Goal: Use online tool/utility

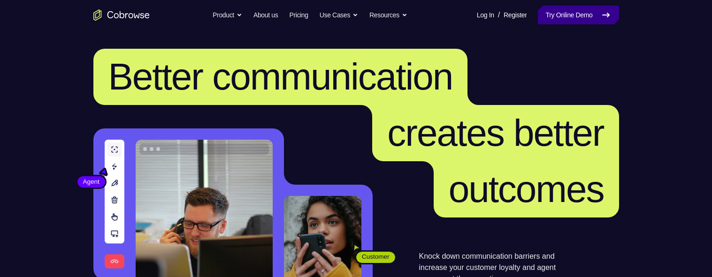
click at [592, 18] on link "Try Online Demo" at bounding box center [578, 15] width 81 height 19
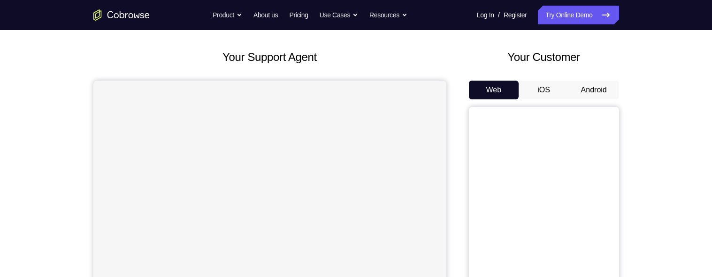
scroll to position [45, 0]
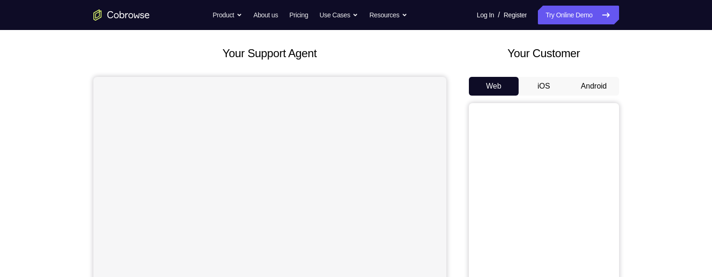
click at [591, 85] on button "Android" at bounding box center [594, 86] width 50 height 19
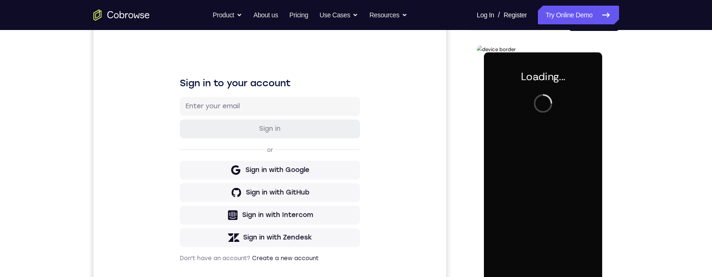
scroll to position [0, 0]
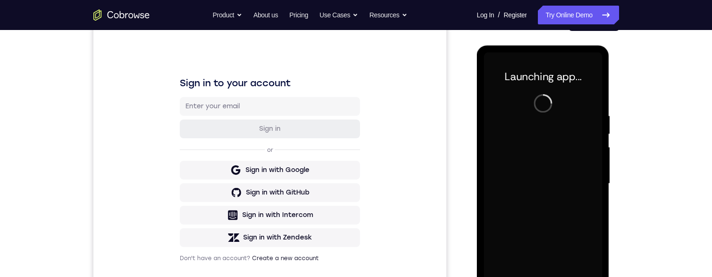
click at [664, 119] on div "Your Support Agent Your Customer Web iOS Android Next Steps We’d be happy to gi…" at bounding box center [356, 229] width 712 height 619
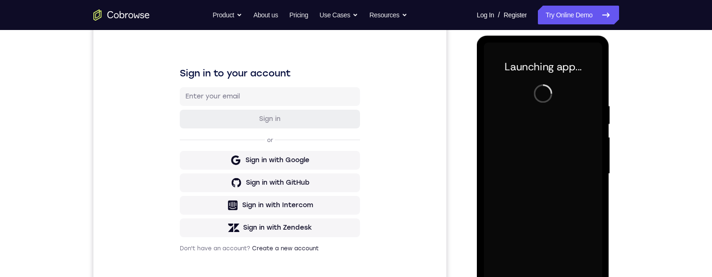
click at [649, 119] on div "Your Support Agent Your Customer Web iOS Android Next Steps We’d be happy to gi…" at bounding box center [356, 219] width 601 height 619
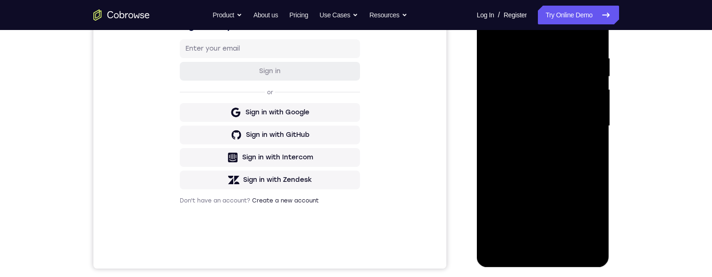
scroll to position [218, 0]
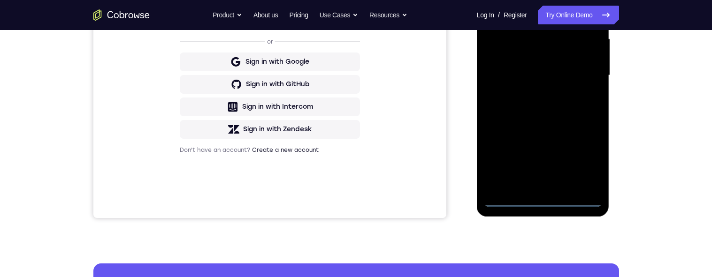
click at [543, 201] on div at bounding box center [543, 75] width 118 height 263
click at [583, 160] on div at bounding box center [543, 75] width 118 height 263
click at [662, 98] on div "Your Support Agent Your Customer Web iOS Android Next Steps We’d be happy to gi…" at bounding box center [356, 121] width 712 height 619
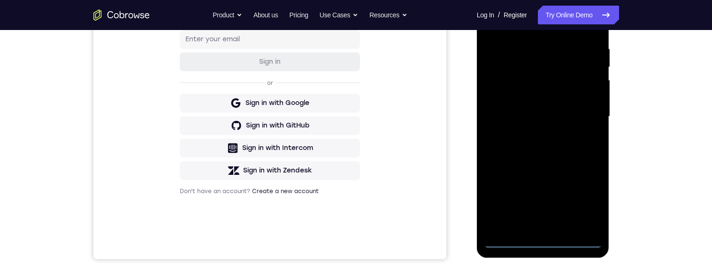
scroll to position [166, 0]
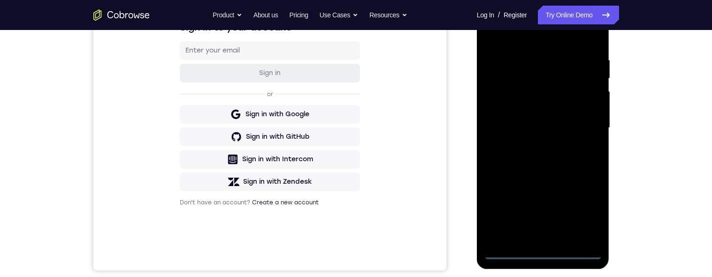
click at [576, 37] on div at bounding box center [543, 128] width 118 height 263
click at [585, 124] on div at bounding box center [543, 128] width 118 height 263
click at [530, 143] on div at bounding box center [543, 128] width 118 height 263
click at [552, 115] on div at bounding box center [543, 128] width 118 height 263
click at [532, 110] on div at bounding box center [543, 128] width 118 height 263
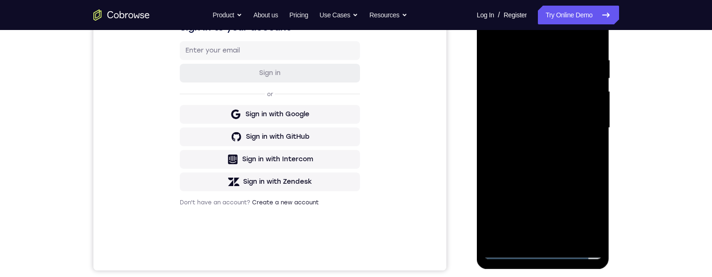
click at [580, 132] on div at bounding box center [543, 128] width 118 height 263
click at [561, 156] on div at bounding box center [543, 128] width 118 height 263
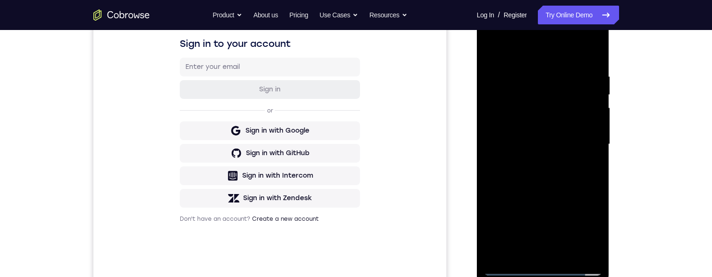
click at [568, 175] on div at bounding box center [543, 144] width 118 height 263
click at [593, 65] on div at bounding box center [543, 144] width 118 height 263
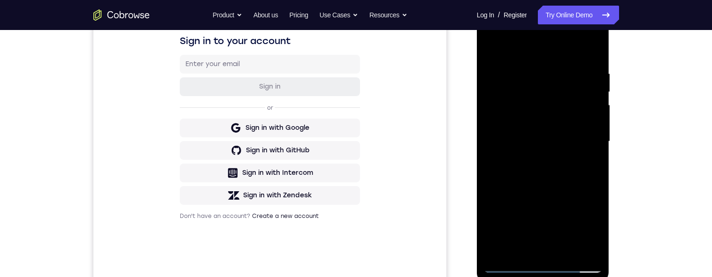
click at [532, 71] on div at bounding box center [543, 141] width 118 height 263
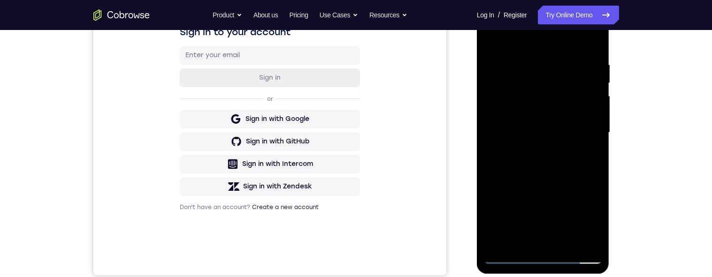
scroll to position [159, 0]
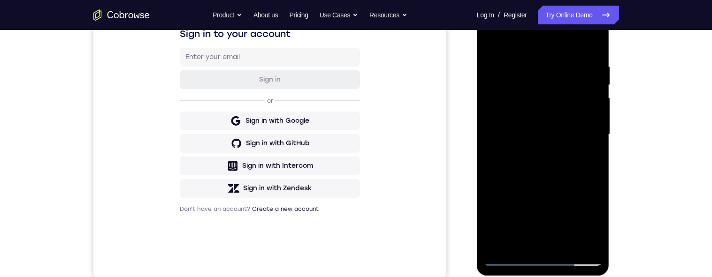
click at [572, 99] on div at bounding box center [543, 134] width 118 height 263
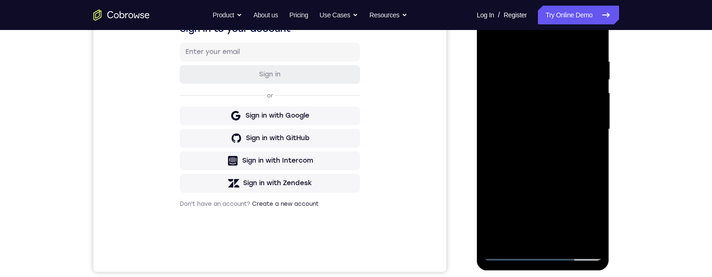
scroll to position [160, 0]
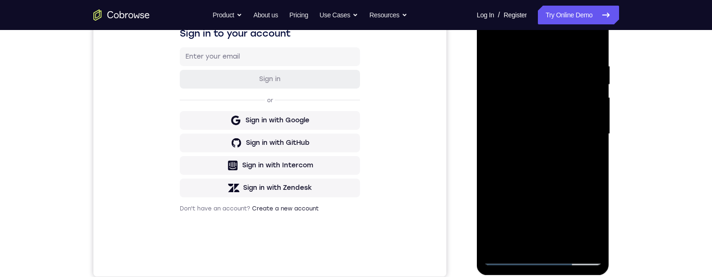
click at [590, 39] on div at bounding box center [543, 134] width 118 height 263
click at [567, 58] on div at bounding box center [543, 134] width 118 height 263
click at [590, 44] on div at bounding box center [543, 134] width 118 height 263
click at [567, 239] on div at bounding box center [543, 134] width 118 height 263
click at [553, 183] on div at bounding box center [543, 134] width 118 height 263
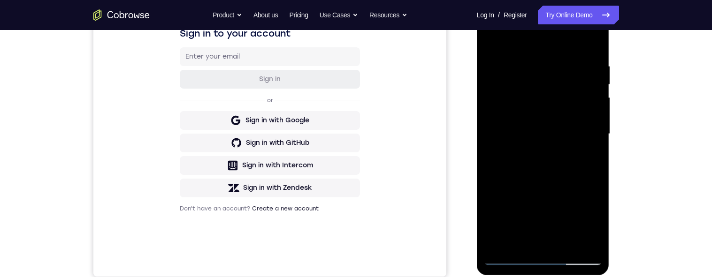
click at [492, 39] on div at bounding box center [543, 134] width 118 height 263
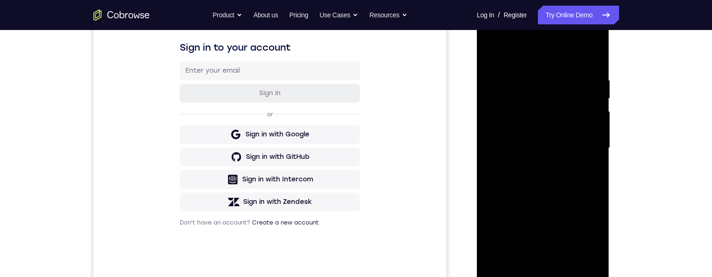
scroll to position [185, 0]
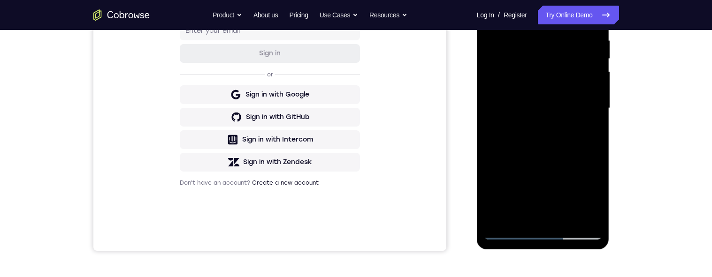
click at [563, 213] on div at bounding box center [543, 108] width 118 height 263
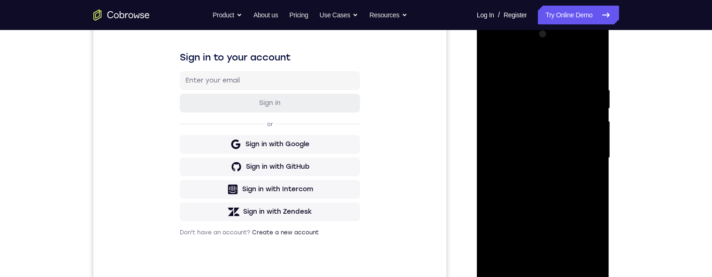
click at [493, 62] on div at bounding box center [543, 158] width 118 height 263
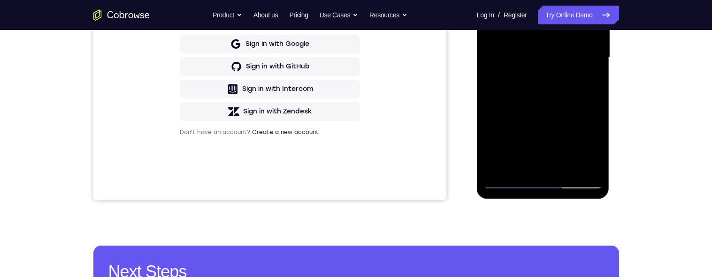
scroll to position [237, 0]
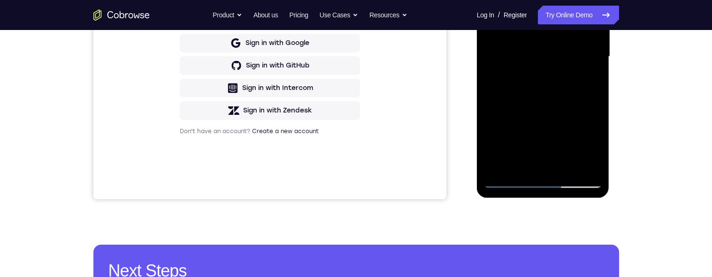
click at [519, 165] on div at bounding box center [543, 56] width 118 height 263
click at [678, 94] on div "Your Support Agent Your Customer Web iOS Android Next Steps We’d be happy to gi…" at bounding box center [356, 102] width 712 height 619
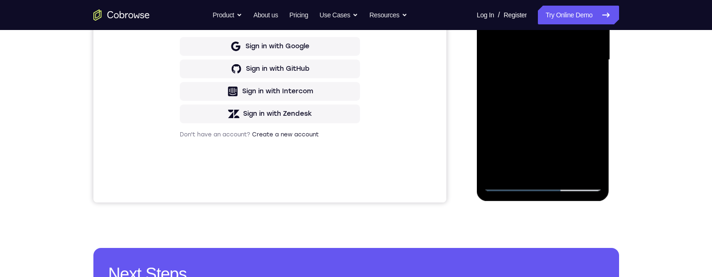
scroll to position [131, 0]
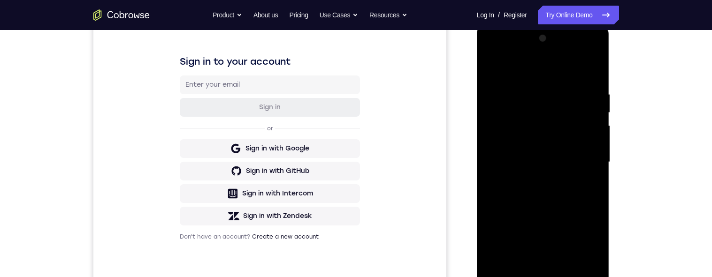
click at [571, 71] on div at bounding box center [543, 162] width 118 height 263
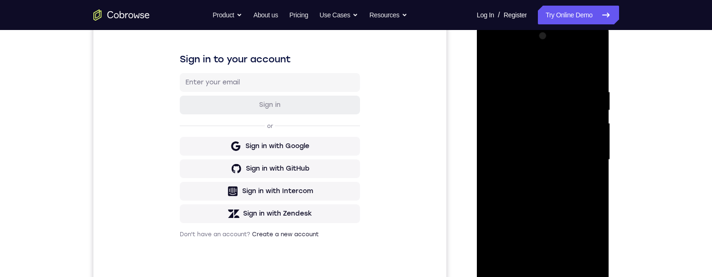
scroll to position [124, 0]
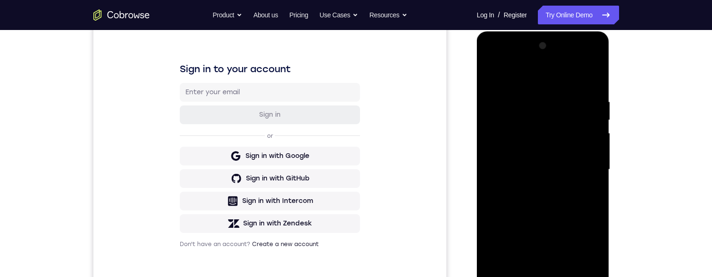
click at [578, 75] on div at bounding box center [543, 169] width 118 height 263
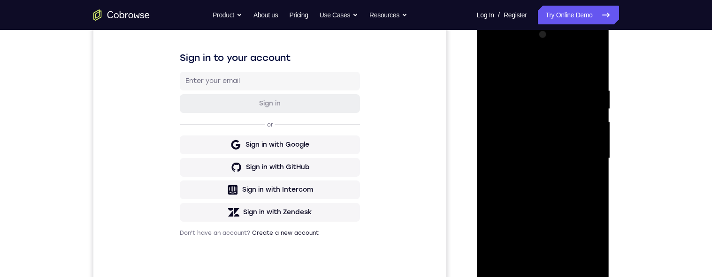
click at [566, 111] on div at bounding box center [543, 158] width 118 height 263
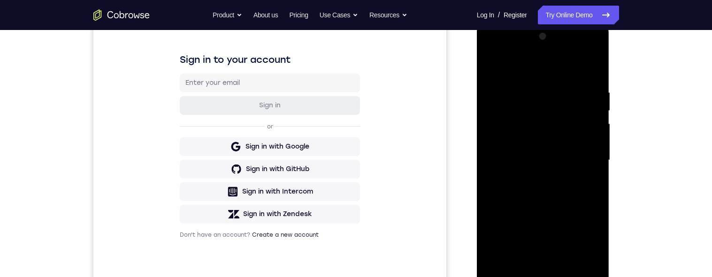
scroll to position [134, 0]
click at [485, 66] on div at bounding box center [543, 160] width 118 height 263
click at [491, 65] on div at bounding box center [543, 160] width 118 height 263
click at [592, 67] on div at bounding box center [543, 160] width 118 height 263
click at [587, 65] on div at bounding box center [543, 160] width 118 height 263
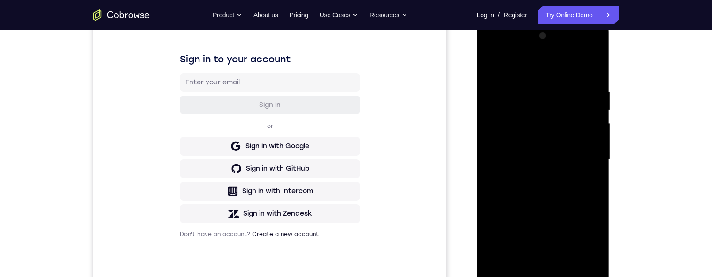
click at [596, 93] on div at bounding box center [543, 160] width 118 height 263
click at [596, 90] on div at bounding box center [543, 160] width 118 height 263
click at [580, 64] on div at bounding box center [543, 160] width 118 height 263
click at [566, 99] on div at bounding box center [543, 160] width 118 height 263
click at [545, 137] on div at bounding box center [543, 160] width 118 height 263
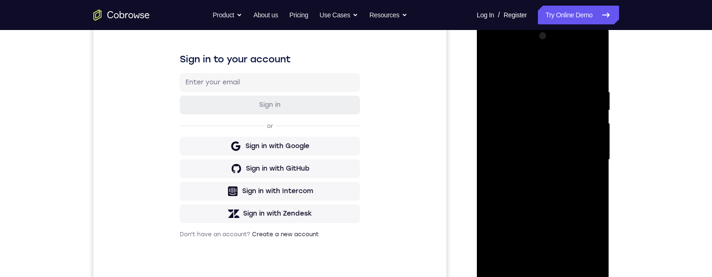
click at [555, 78] on div at bounding box center [543, 160] width 118 height 263
click at [549, 80] on div at bounding box center [543, 160] width 118 height 263
click at [570, 99] on div at bounding box center [543, 160] width 118 height 263
click at [489, 66] on div at bounding box center [543, 160] width 118 height 263
click at [492, 67] on div at bounding box center [543, 160] width 118 height 263
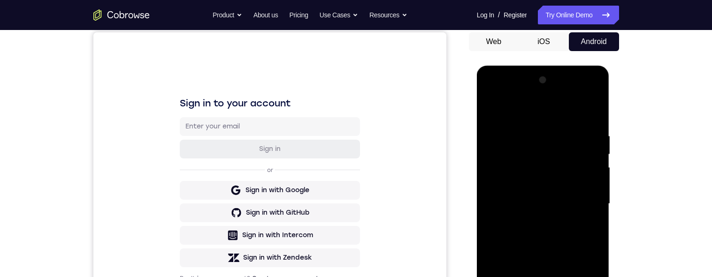
scroll to position [88, 0]
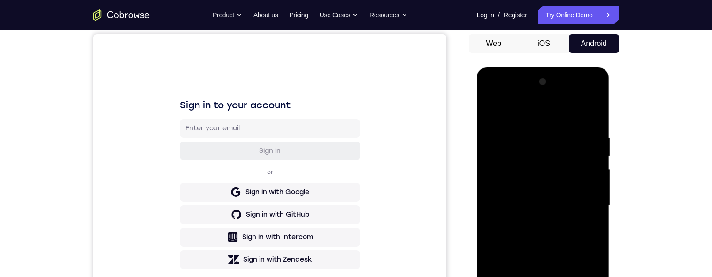
click at [530, 155] on div at bounding box center [543, 206] width 118 height 263
click at [625, 153] on div "Your Support Agent Your Customer Web iOS Android Next Steps We’d be happy to gi…" at bounding box center [356, 251] width 601 height 619
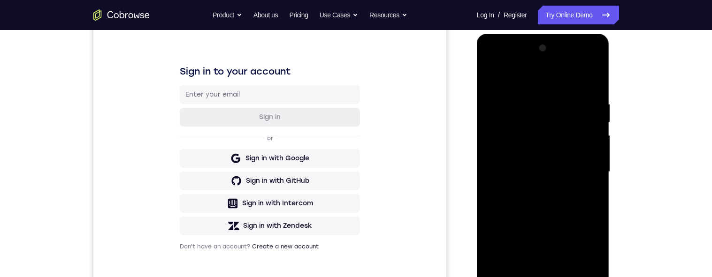
click at [484, 168] on div at bounding box center [543, 172] width 118 height 263
click at [595, 121] on div at bounding box center [543, 172] width 118 height 263
click at [592, 117] on div at bounding box center [543, 172] width 118 height 263
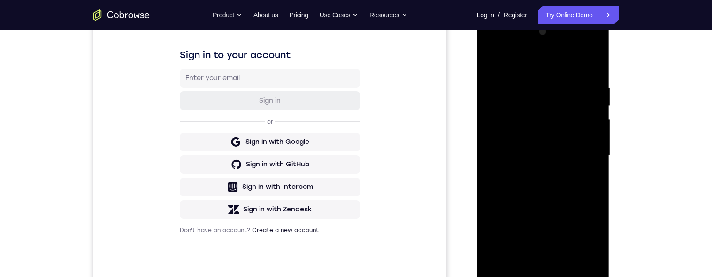
scroll to position [121, 0]
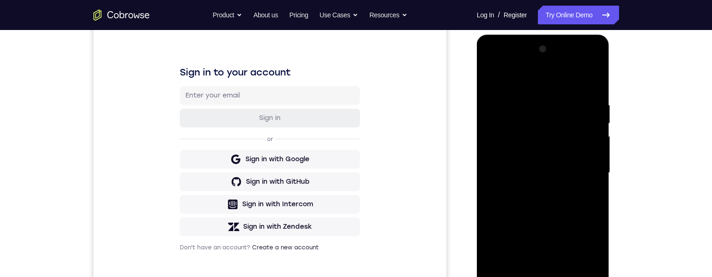
click at [588, 127] on div at bounding box center [543, 173] width 118 height 263
click at [630, 133] on div "Your Support Agent Your Customer Web iOS Android Next Steps We’d be happy to gi…" at bounding box center [356, 218] width 601 height 619
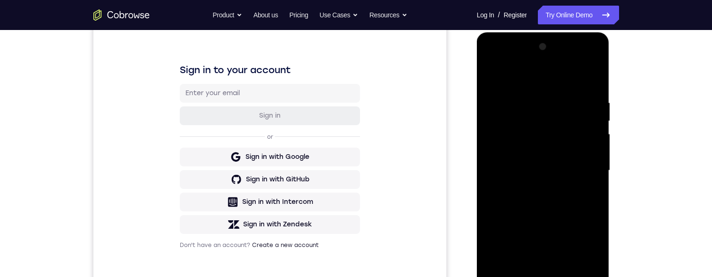
scroll to position [128, 0]
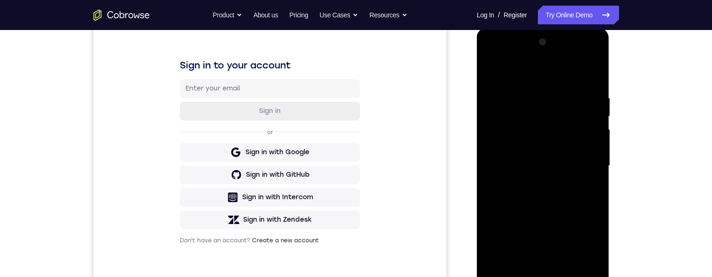
click at [596, 44] on div at bounding box center [543, 166] width 118 height 263
click at [495, 75] on div at bounding box center [543, 166] width 118 height 263
click at [595, 68] on div at bounding box center [543, 166] width 118 height 263
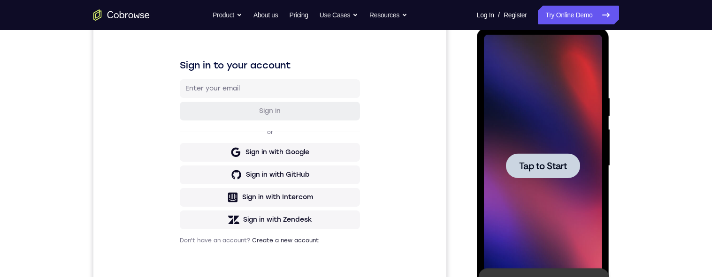
click at [531, 176] on div at bounding box center [543, 165] width 74 height 25
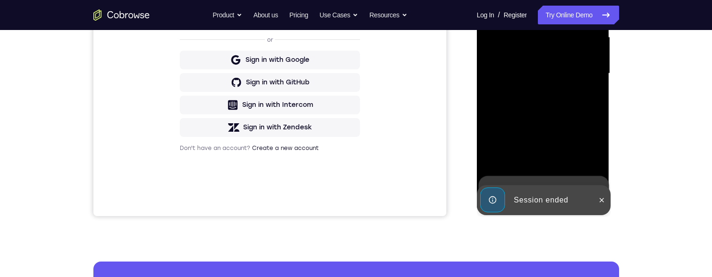
scroll to position [215, 0]
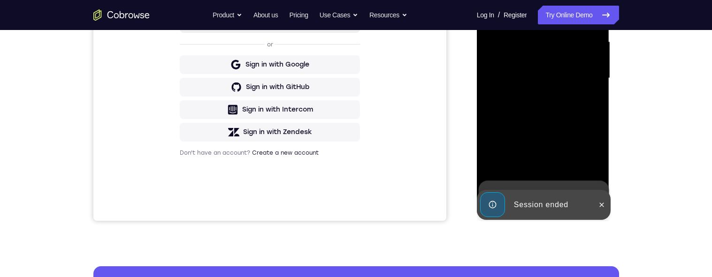
click at [594, 207] on div at bounding box center [601, 205] width 15 height 30
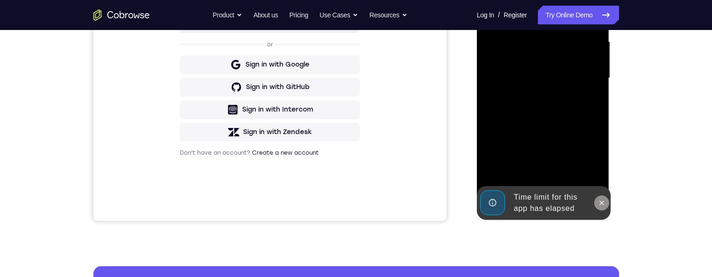
click at [598, 205] on icon at bounding box center [602, 203] width 8 height 8
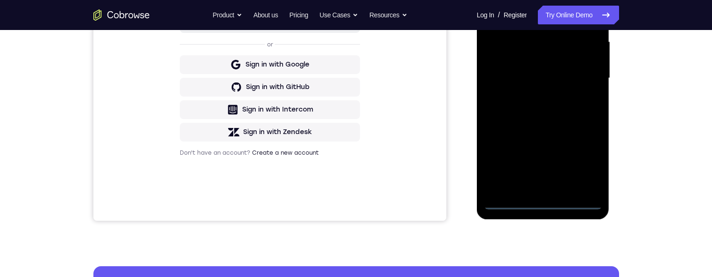
click at [541, 201] on div at bounding box center [543, 78] width 118 height 263
click at [580, 159] on div at bounding box center [543, 78] width 118 height 263
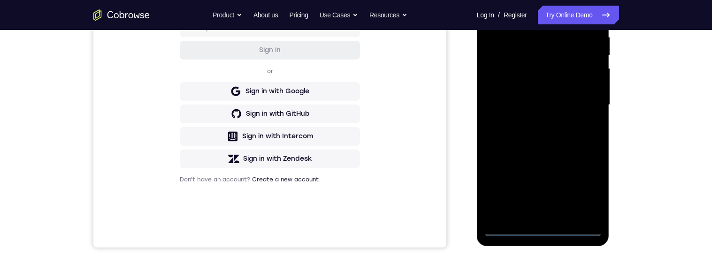
scroll to position [219, 0]
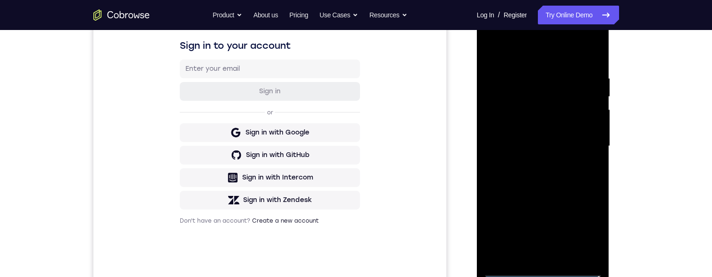
click at [573, 60] on div at bounding box center [543, 146] width 118 height 263
click at [580, 153] on div at bounding box center [543, 147] width 118 height 263
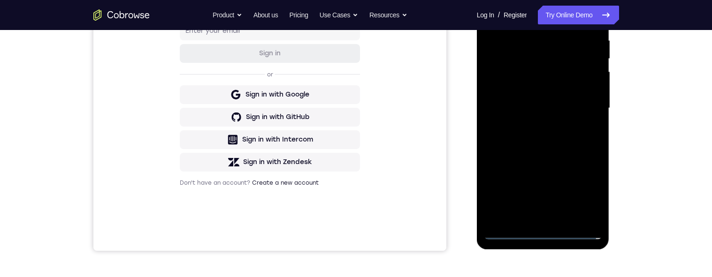
scroll to position [219, 0]
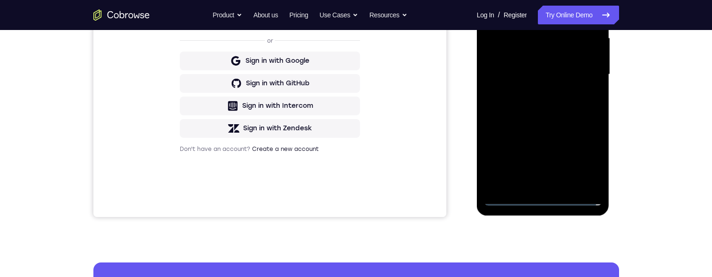
click at [530, 183] on div at bounding box center [543, 74] width 118 height 263
click at [569, 67] on div at bounding box center [543, 74] width 118 height 263
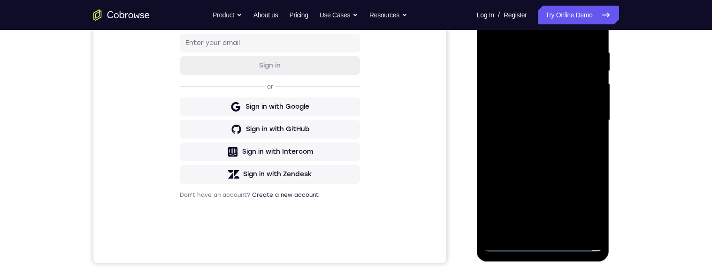
scroll to position [173, 0]
click at [532, 108] on div at bounding box center [543, 121] width 118 height 263
click at [571, 121] on div at bounding box center [543, 121] width 118 height 263
click at [569, 153] on div at bounding box center [543, 121] width 118 height 263
click at [562, 148] on div at bounding box center [543, 121] width 118 height 263
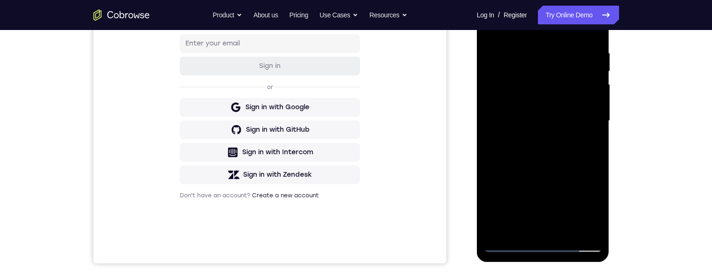
scroll to position [133, 0]
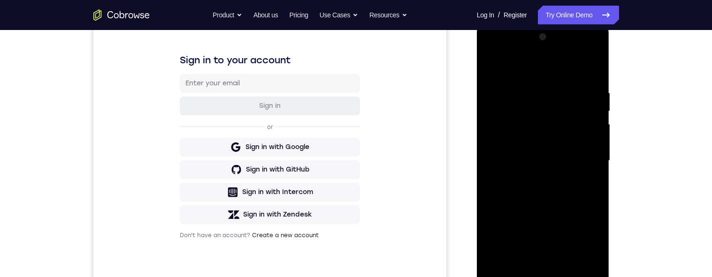
click at [571, 197] on div at bounding box center [543, 161] width 118 height 263
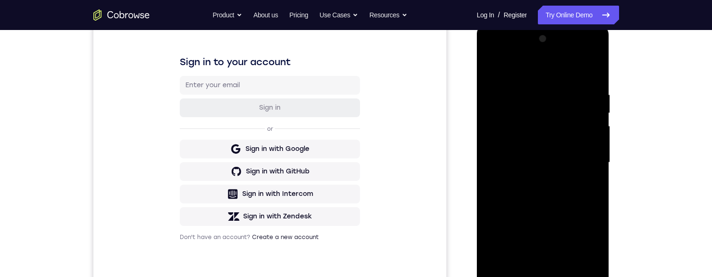
scroll to position [142, 0]
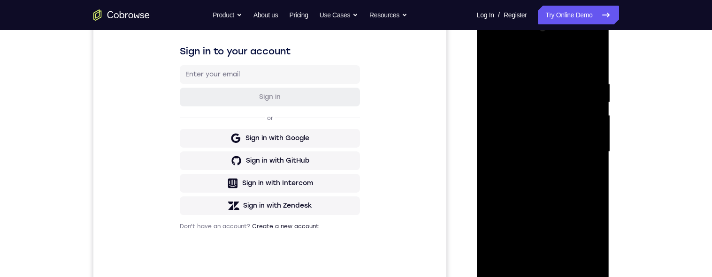
click at [588, 69] on div at bounding box center [543, 152] width 118 height 263
click at [593, 70] on div at bounding box center [543, 152] width 118 height 263
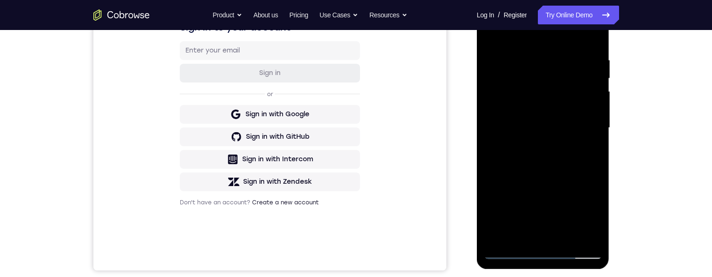
scroll to position [182, 0]
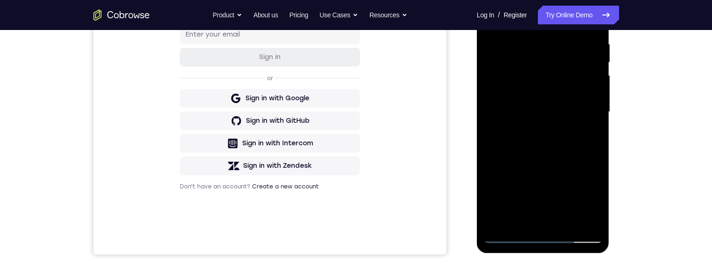
click at [595, 136] on div at bounding box center [543, 112] width 118 height 263
click at [597, 137] on div at bounding box center [543, 112] width 118 height 263
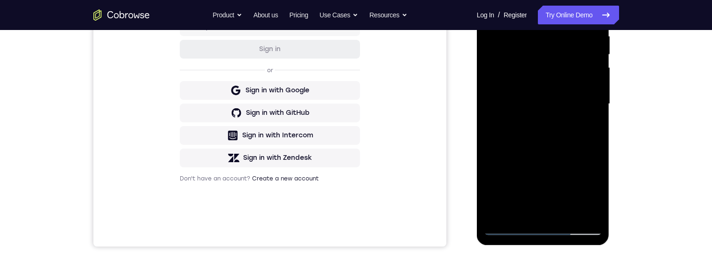
scroll to position [189, 0]
click at [522, 214] on div at bounding box center [543, 105] width 118 height 263
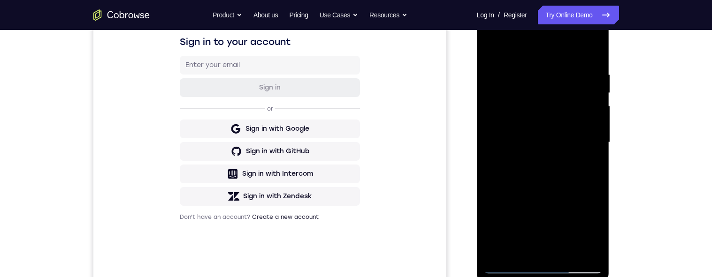
click at [578, 48] on div at bounding box center [543, 142] width 118 height 263
click at [593, 74] on div at bounding box center [543, 142] width 118 height 263
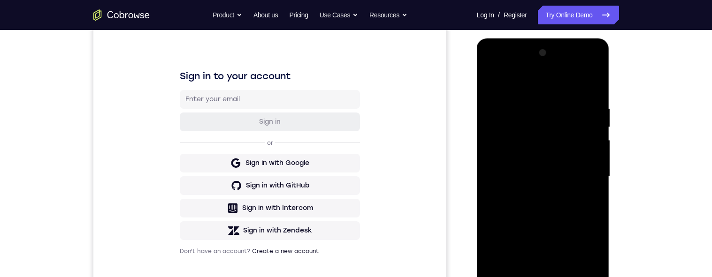
click at [592, 83] on div at bounding box center [543, 177] width 118 height 263
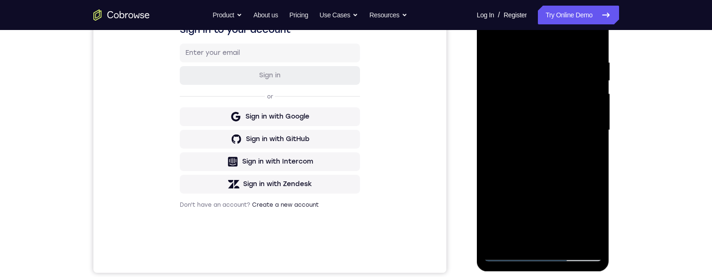
scroll to position [177, 0]
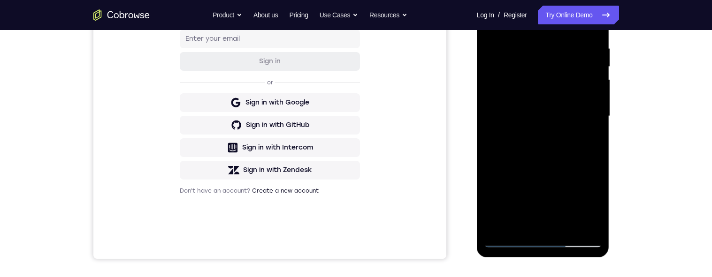
click at [496, 229] on div at bounding box center [543, 116] width 118 height 263
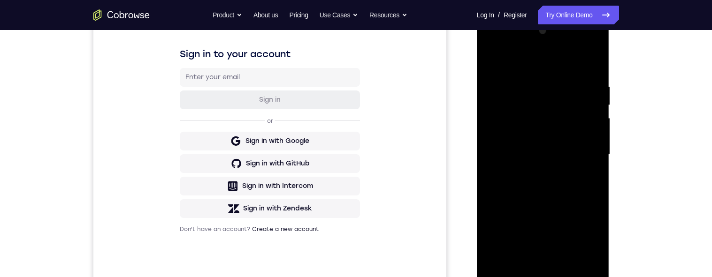
click at [532, 78] on div at bounding box center [543, 154] width 118 height 263
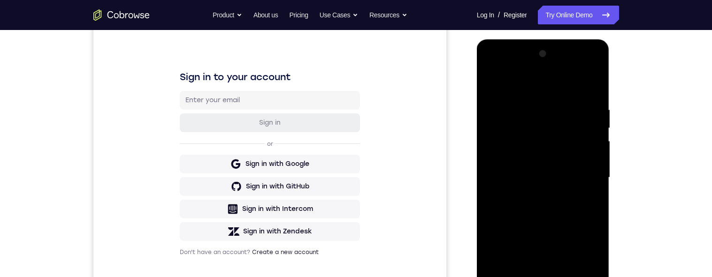
click at [589, 87] on div at bounding box center [543, 177] width 118 height 263
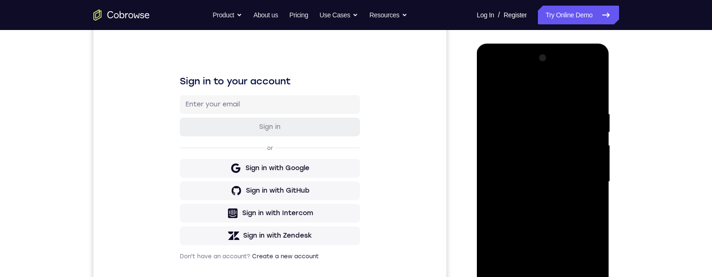
click at [588, 112] on div at bounding box center [543, 182] width 118 height 263
click at [489, 83] on div at bounding box center [543, 182] width 118 height 263
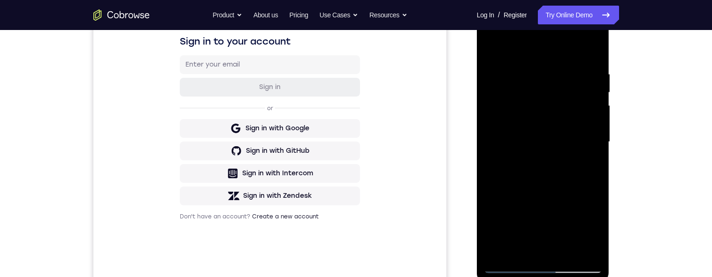
click at [587, 52] on div at bounding box center [543, 142] width 118 height 263
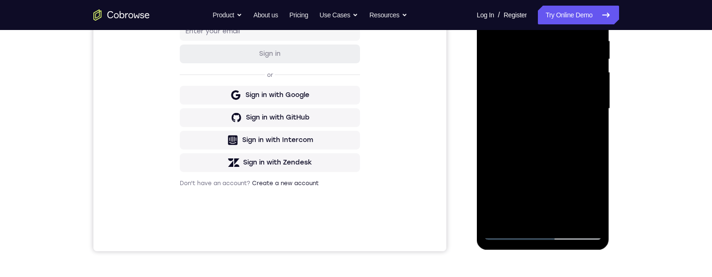
click at [519, 216] on div at bounding box center [543, 108] width 118 height 263
click at [631, 101] on div "Your Support Agent Your Customer Web iOS Android Next Steps We’d be happy to gi…" at bounding box center [356, 154] width 601 height 619
click at [634, 111] on div "Your Support Agent Your Customer Web iOS Android Next Steps We’d be happy to gi…" at bounding box center [356, 154] width 601 height 619
click at [635, 118] on div "Your Support Agent Your Customer Web iOS Android Next Steps We’d be happy to gi…" at bounding box center [356, 154] width 601 height 619
click at [635, 125] on div "Your Support Agent Your Customer Web iOS Android Next Steps We’d be happy to gi…" at bounding box center [356, 154] width 601 height 619
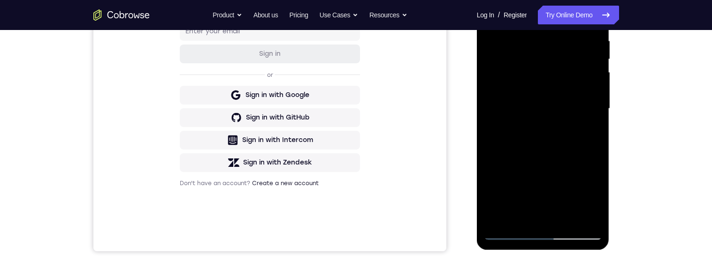
click at [634, 132] on div "Your Support Agent Your Customer Web iOS Android Next Steps We’d be happy to gi…" at bounding box center [356, 154] width 601 height 619
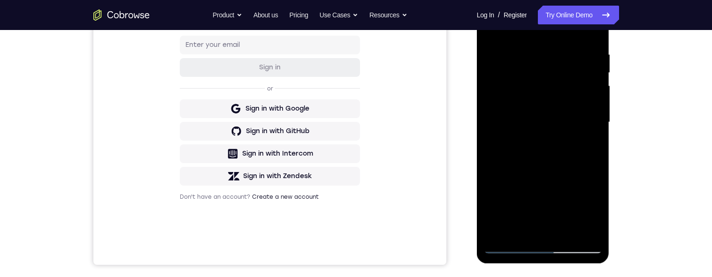
scroll to position [125, 0]
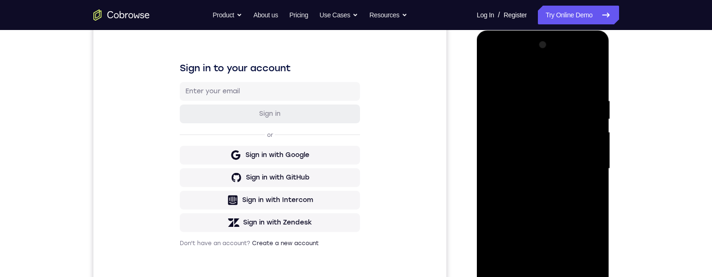
click at [586, 75] on div at bounding box center [543, 169] width 118 height 263
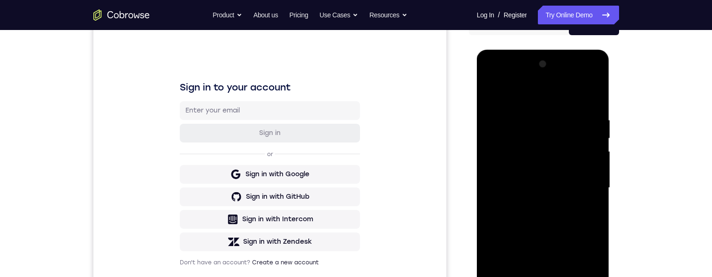
click at [550, 128] on div at bounding box center [543, 188] width 118 height 263
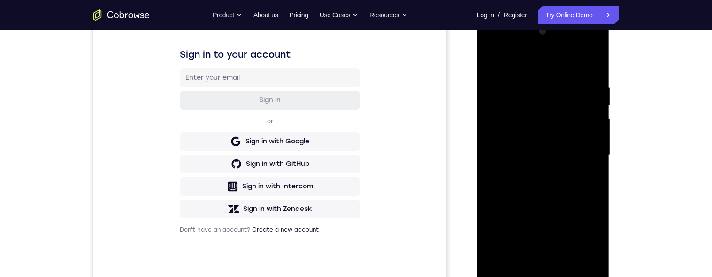
click at [496, 143] on div at bounding box center [543, 155] width 118 height 263
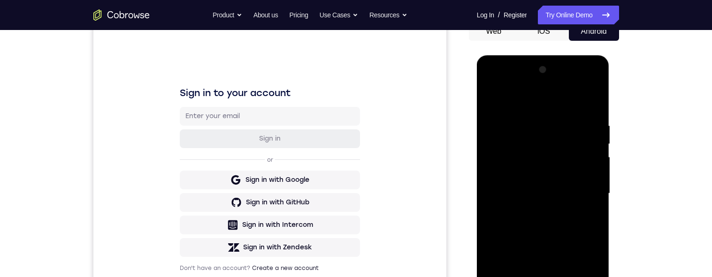
scroll to position [96, 0]
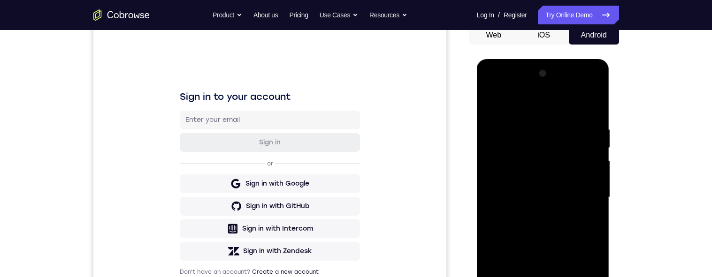
click at [582, 159] on div at bounding box center [543, 197] width 118 height 263
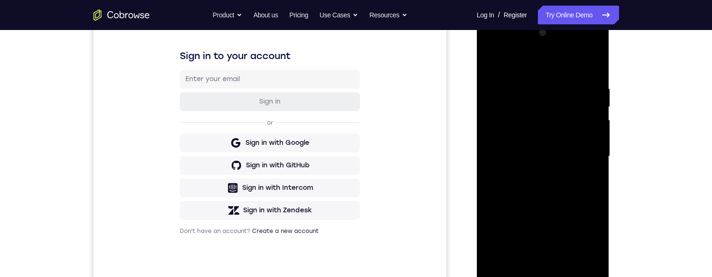
scroll to position [147, 0]
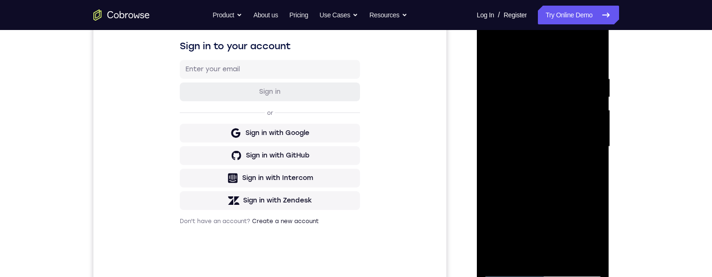
click at [595, 152] on div at bounding box center [543, 146] width 118 height 263
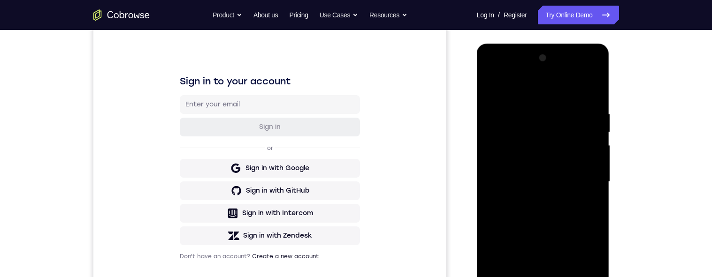
click at [595, 153] on div at bounding box center [543, 182] width 118 height 263
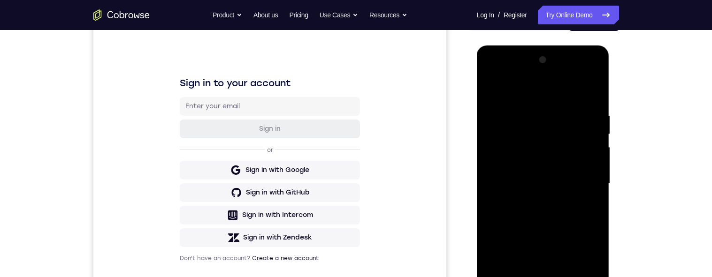
scroll to position [122, 0]
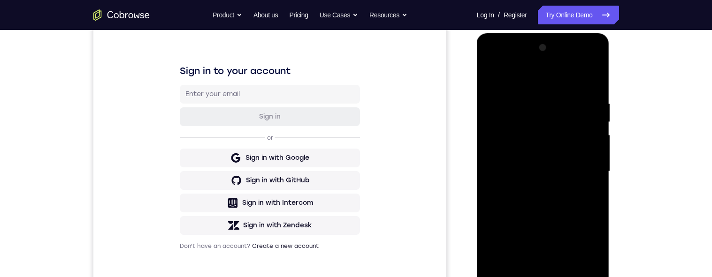
click at [588, 154] on div at bounding box center [543, 171] width 118 height 263
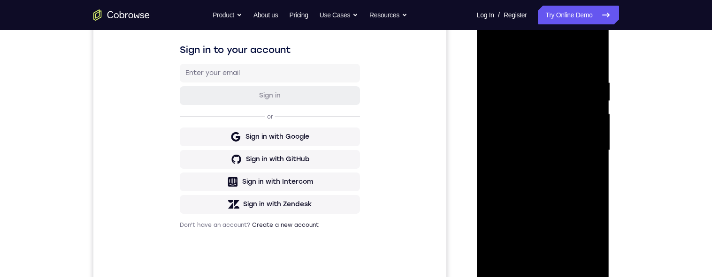
scroll to position [139, 0]
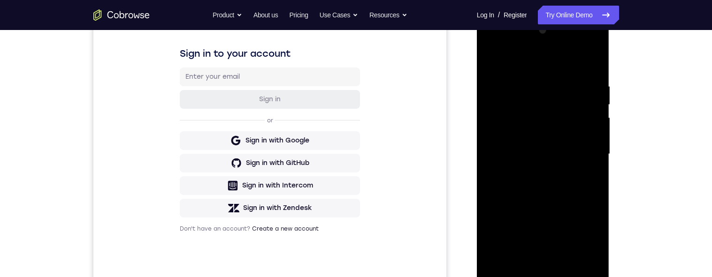
click at [487, 163] on div at bounding box center [543, 154] width 118 height 263
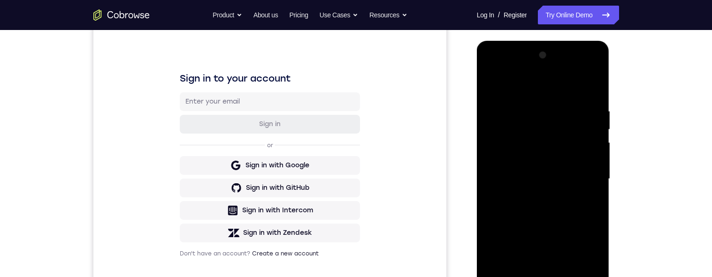
scroll to position [106, 0]
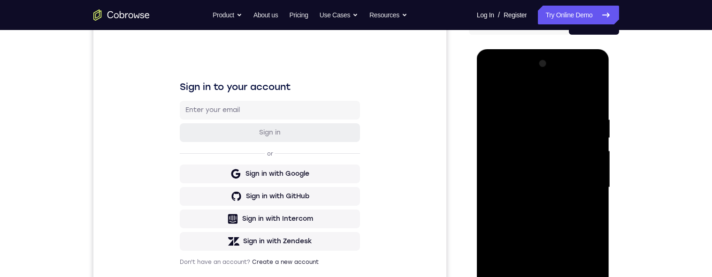
click at [595, 151] on div at bounding box center [543, 187] width 118 height 263
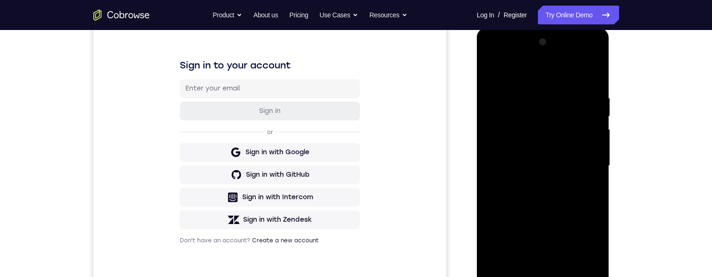
scroll to position [116, 0]
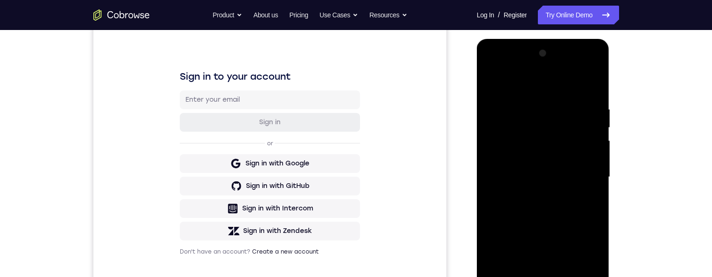
click at [585, 159] on div at bounding box center [543, 177] width 118 height 263
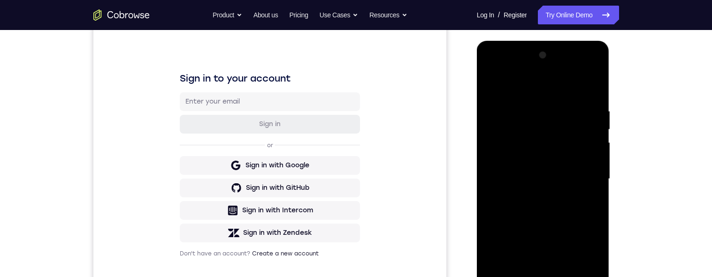
click at [587, 166] on div at bounding box center [543, 179] width 118 height 263
click at [590, 168] on div at bounding box center [543, 179] width 118 height 263
click at [587, 173] on div at bounding box center [543, 179] width 118 height 263
click at [588, 174] on div at bounding box center [543, 179] width 118 height 263
click at [582, 175] on div at bounding box center [543, 179] width 118 height 263
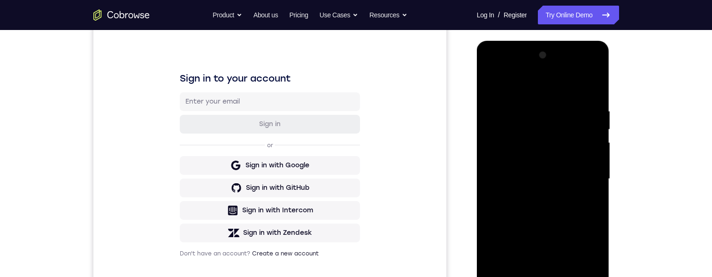
click at [582, 168] on div at bounding box center [543, 179] width 118 height 263
click at [587, 159] on div at bounding box center [543, 179] width 118 height 263
click at [550, 154] on div at bounding box center [543, 179] width 118 height 263
click at [588, 145] on div at bounding box center [543, 179] width 118 height 263
click at [587, 119] on div at bounding box center [543, 179] width 118 height 263
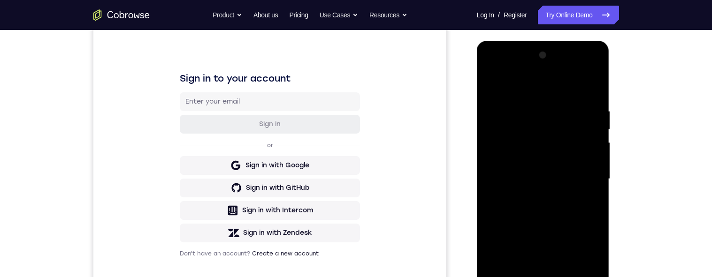
click at [588, 122] on div at bounding box center [543, 179] width 118 height 263
click at [591, 109] on div at bounding box center [543, 179] width 118 height 263
click at [591, 105] on div at bounding box center [543, 179] width 118 height 263
click at [591, 102] on div at bounding box center [543, 179] width 118 height 263
click at [589, 103] on div at bounding box center [543, 179] width 118 height 263
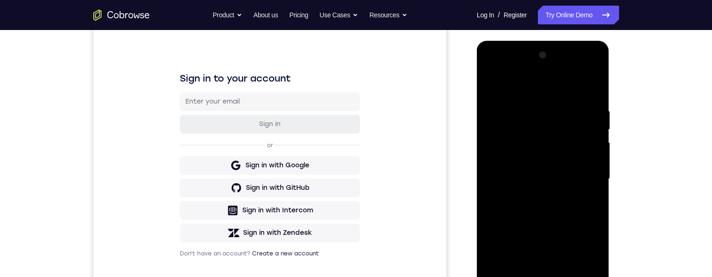
click at [590, 99] on div at bounding box center [543, 179] width 118 height 263
click at [587, 99] on div at bounding box center [543, 179] width 118 height 263
click at [484, 152] on div at bounding box center [543, 179] width 118 height 263
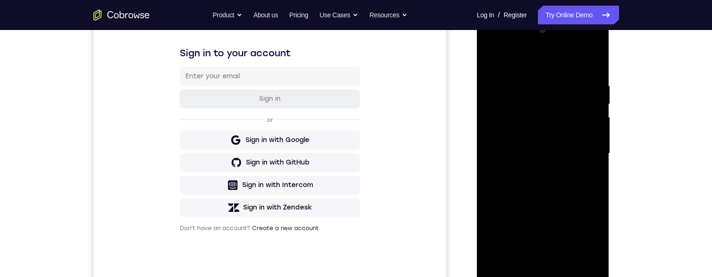
scroll to position [145, 0]
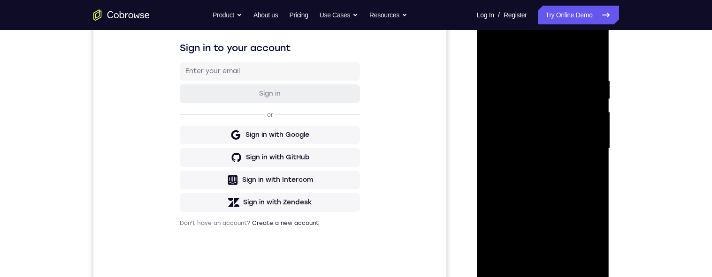
click at [593, 105] on div at bounding box center [543, 148] width 118 height 263
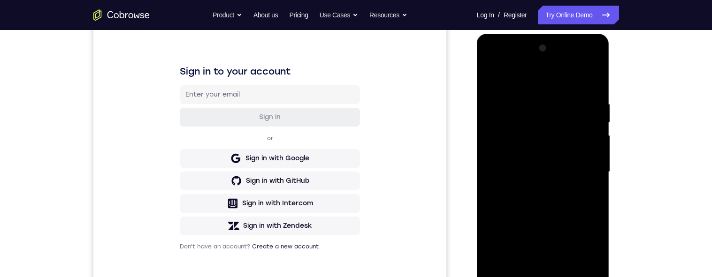
click at [595, 101] on div at bounding box center [543, 172] width 118 height 263
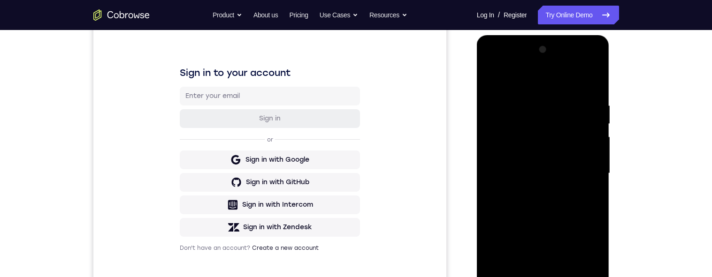
click at [595, 90] on div at bounding box center [543, 173] width 118 height 263
click at [593, 90] on div at bounding box center [543, 173] width 118 height 263
click at [596, 80] on div at bounding box center [543, 173] width 118 height 263
click at [591, 53] on div at bounding box center [543, 173] width 118 height 263
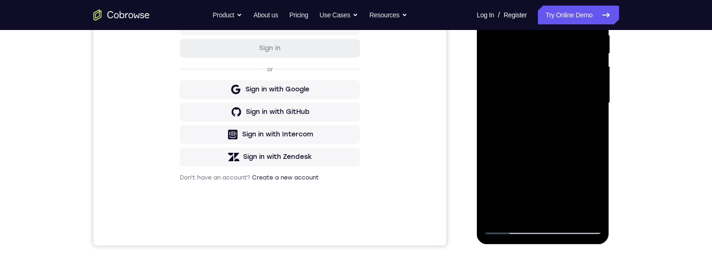
click at [567, 211] on div at bounding box center [543, 103] width 118 height 263
click at [560, 148] on div at bounding box center [543, 103] width 118 height 263
